Goal: Information Seeking & Learning: Learn about a topic

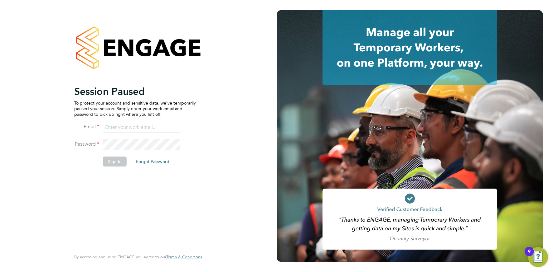
drag, startPoint x: 141, startPoint y: 126, endPoint x: 144, endPoint y: 133, distance: 8.4
click at [141, 126] on input at bounding box center [141, 127] width 77 height 11
type input "info@cbwstaffingsolutions.com"
click at [114, 162] on button "Sign In" at bounding box center [115, 162] width 24 height 10
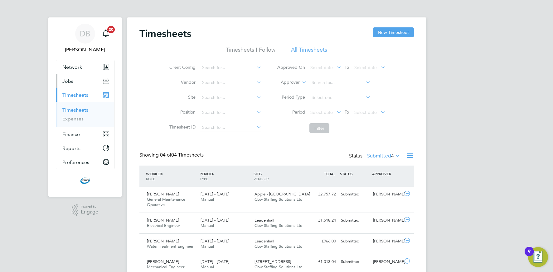
click at [62, 86] on button "Jobs" at bounding box center [85, 81] width 58 height 14
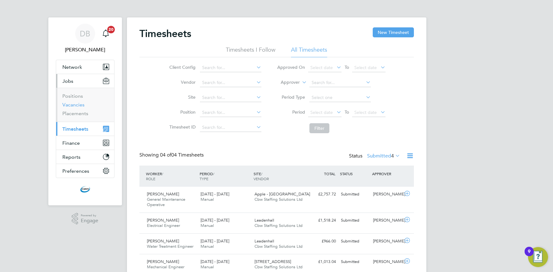
click at [75, 103] on link "Vacancies" at bounding box center [73, 105] width 22 height 6
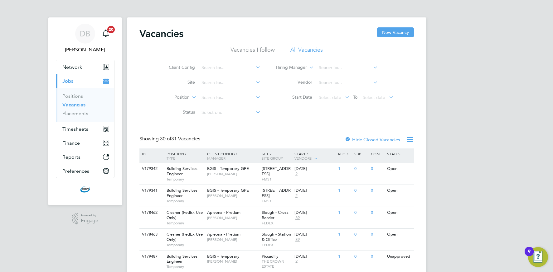
click at [254, 67] on icon at bounding box center [254, 67] width 0 height 9
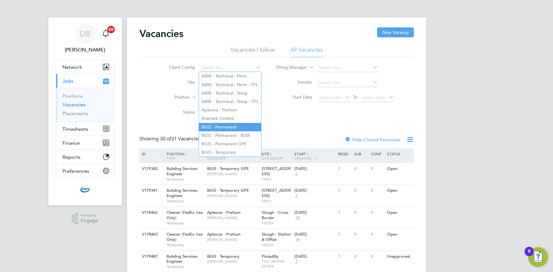
click at [229, 126] on li "BGIS - Permanent" at bounding box center [230, 127] width 62 height 8
type input "BGIS - Permanent"
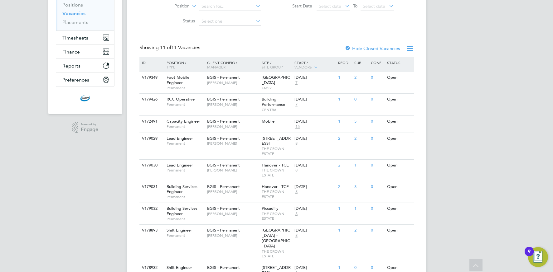
scroll to position [92, 0]
click at [245, 109] on div "BGIS - Permanent Chris Howlett" at bounding box center [232, 102] width 55 height 16
click at [227, 121] on span "BGIS - Permanent" at bounding box center [223, 120] width 33 height 5
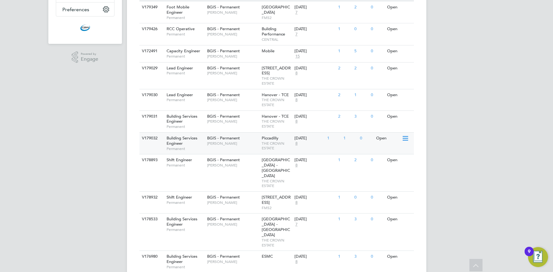
scroll to position [161, 0]
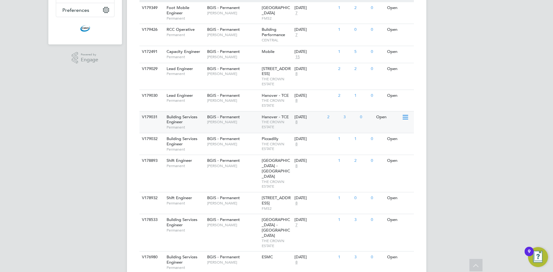
click at [217, 125] on span "[PERSON_NAME]" at bounding box center [232, 122] width 51 height 5
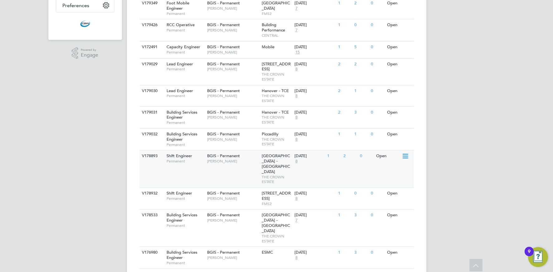
scroll to position [169, 0]
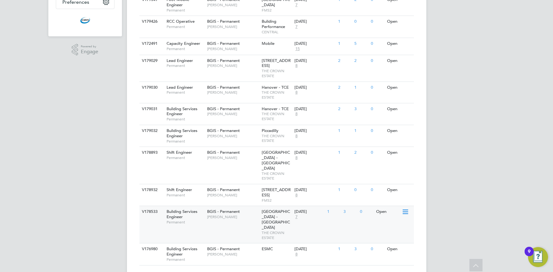
click at [214, 216] on div "BGIS - Permanent Jessica Macgregor" at bounding box center [232, 214] width 55 height 16
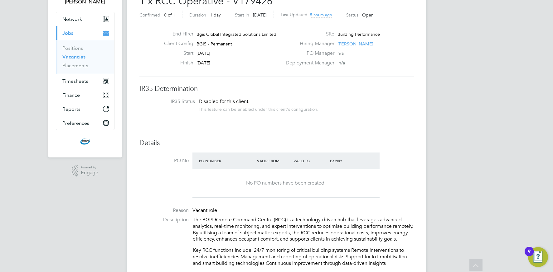
scroll to position [50, 0]
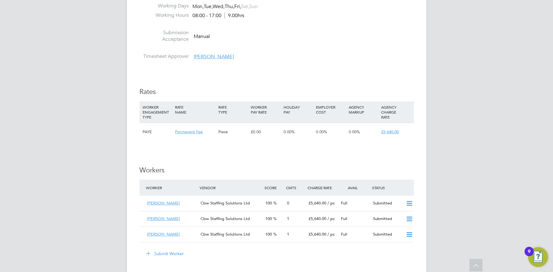
scroll to position [730, 0]
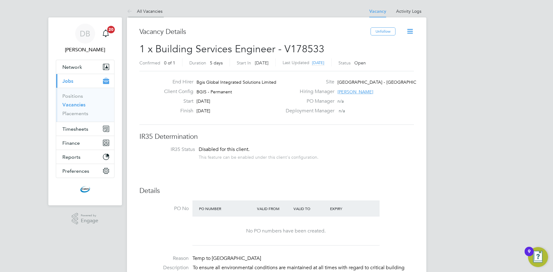
click at [155, 11] on link "All Vacancies" at bounding box center [145, 11] width 36 height 6
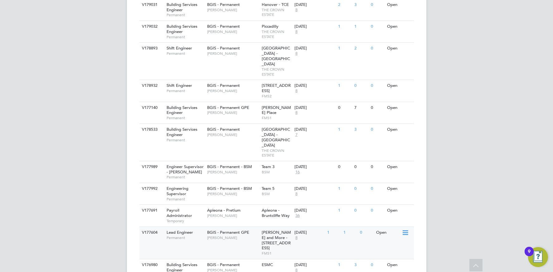
scroll to position [615, 0]
